Goal: Transaction & Acquisition: Purchase product/service

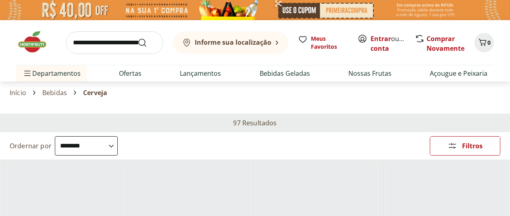
select select "**********"
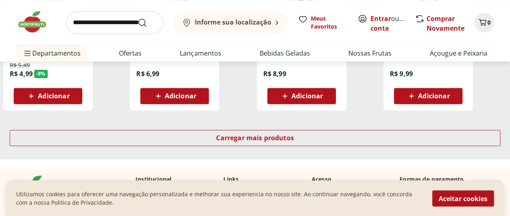
scroll to position [605, 0]
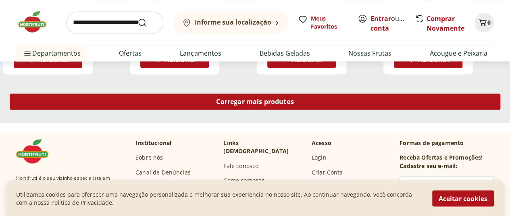
click at [294, 98] on span "Carregar mais produtos" at bounding box center [255, 101] width 78 height 6
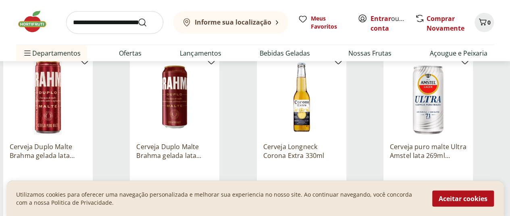
scroll to position [1048, 0]
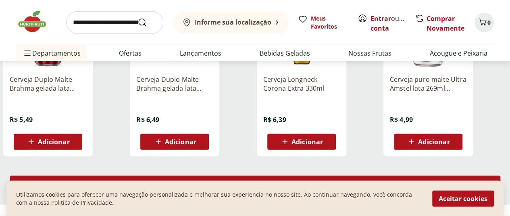
click at [294, 181] on span "Carregar mais produtos" at bounding box center [255, 184] width 78 height 6
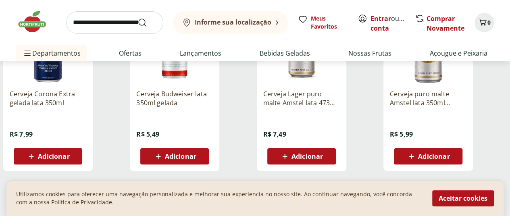
scroll to position [1573, 0]
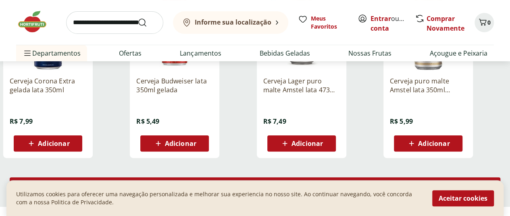
click at [294, 182] on span "Carregar mais produtos" at bounding box center [255, 185] width 78 height 6
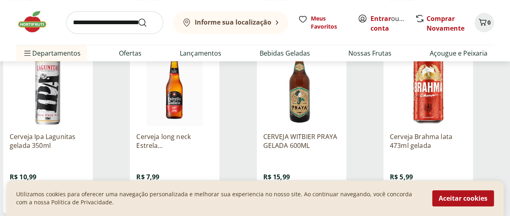
scroll to position [1734, 0]
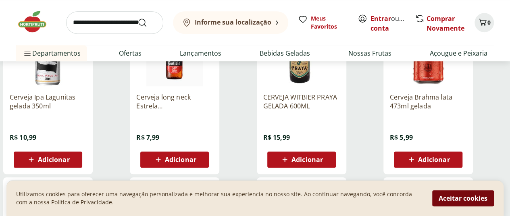
click at [481, 193] on button "Aceitar cookies" at bounding box center [463, 198] width 62 height 16
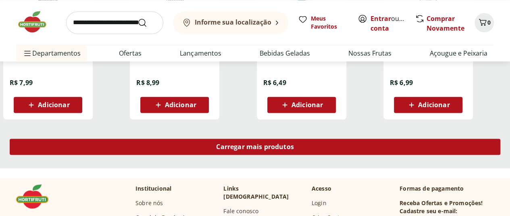
click at [320, 139] on div "Carregar mais produtos" at bounding box center [255, 147] width 491 height 16
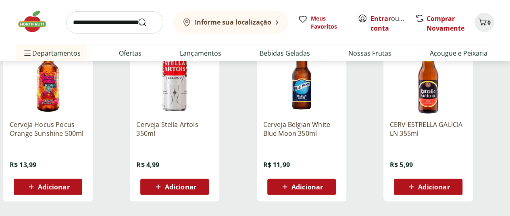
scroll to position [2621, 0]
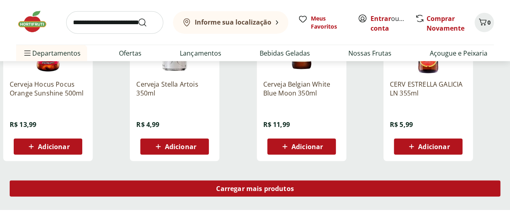
click at [294, 185] on span "Carregar mais produtos" at bounding box center [255, 188] width 78 height 6
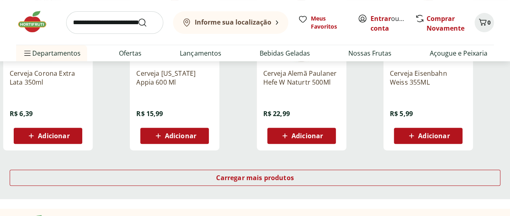
scroll to position [3145, 0]
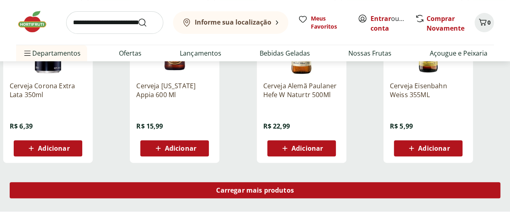
click at [299, 182] on div "Carregar mais produtos" at bounding box center [255, 190] width 491 height 16
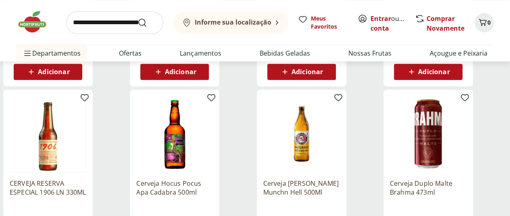
scroll to position [3629, 0]
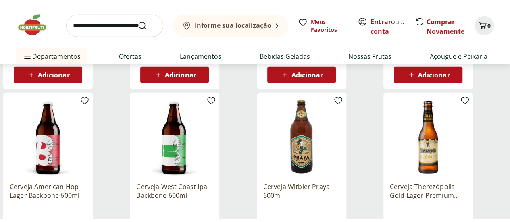
scroll to position [4153, 0]
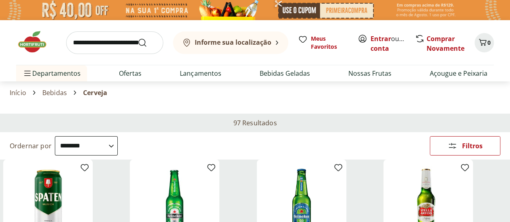
drag, startPoint x: 370, startPoint y: 86, endPoint x: 367, endPoint y: 90, distance: 5.3
